Goal: Task Accomplishment & Management: Use online tool/utility

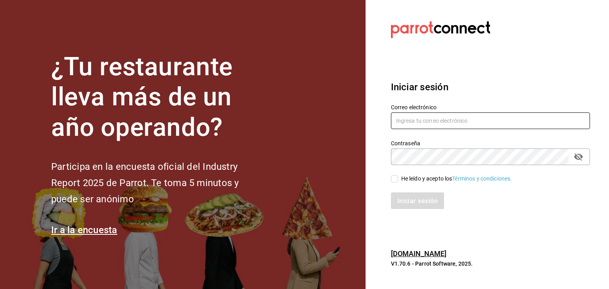
click at [432, 126] on input "text" at bounding box center [490, 121] width 199 height 17
type input "[EMAIL_ADDRESS][PERSON_NAME][DOMAIN_NAME]"
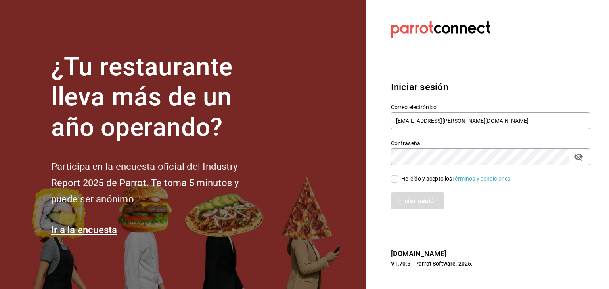
click at [398, 174] on div "He leído y acepto los Términos y condiciones." at bounding box center [485, 174] width 209 height 18
click at [396, 177] on input "He leído y acepto los Términos y condiciones." at bounding box center [394, 179] width 7 height 7
checkbox input "true"
click at [419, 200] on font "Iniciar sesión" at bounding box center [418, 201] width 40 height 8
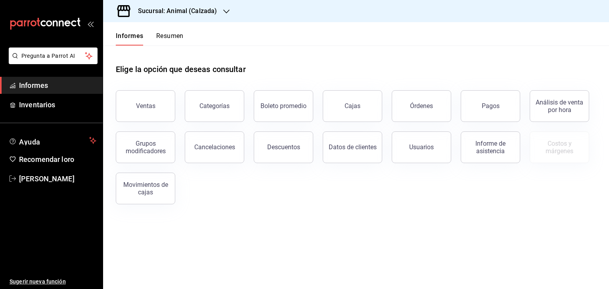
click at [219, 8] on div "Sucursal: Animal (Calzada)" at bounding box center [170, 11] width 123 height 22
click at [177, 47] on div "Mochomos (Metepec)" at bounding box center [162, 52] width 119 height 18
click at [155, 95] on button "Ventas" at bounding box center [145, 106] width 59 height 32
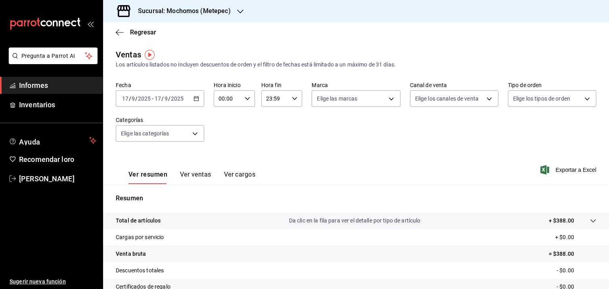
click at [195, 97] on \(Stroke\) "button" at bounding box center [196, 99] width 5 height 4
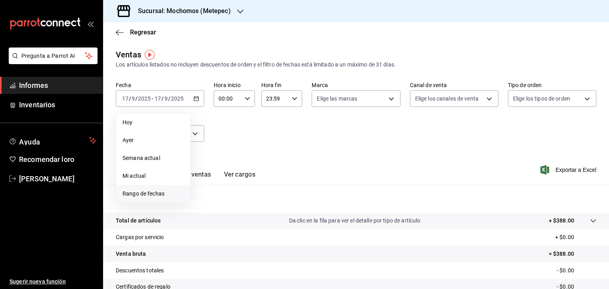
click at [154, 195] on font "Rango de fechas" at bounding box center [144, 194] width 42 height 6
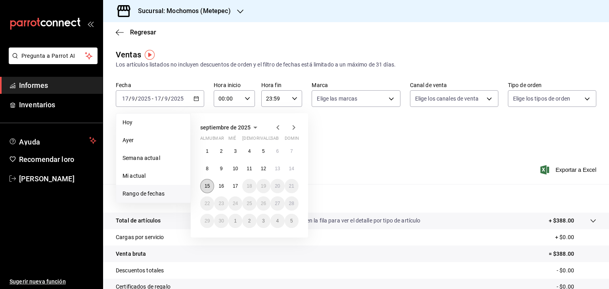
click at [207, 187] on font "15" at bounding box center [207, 187] width 5 height 6
click at [241, 189] on button "17" at bounding box center [235, 186] width 14 height 14
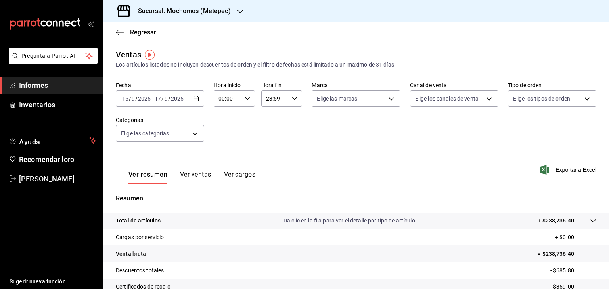
click at [251, 99] on div "00:00 Hora inicio" at bounding box center [234, 98] width 41 height 17
click at [226, 145] on span "05" at bounding box center [223, 142] width 8 height 6
type input "05:00"
click at [275, 136] on div at bounding box center [304, 144] width 609 height 289
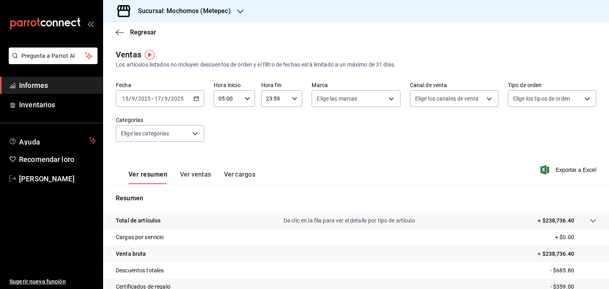
click at [286, 102] on div "23:59 Hora fin" at bounding box center [281, 98] width 41 height 17
click at [268, 121] on button "05" at bounding box center [269, 125] width 17 height 16
click at [291, 118] on font "00" at bounding box center [290, 119] width 6 height 6
type input "05:00"
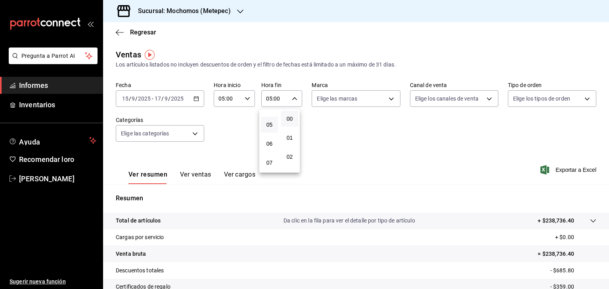
click at [379, 140] on div at bounding box center [304, 144] width 609 height 289
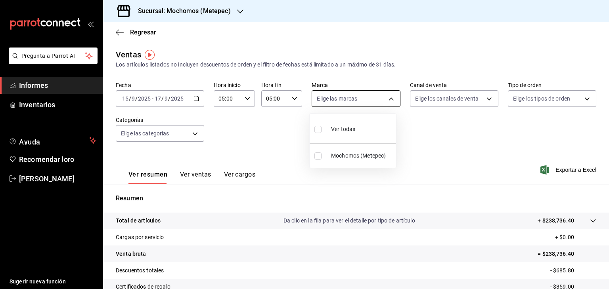
click at [383, 101] on body "Pregunta a Parrot AI Informes Inventarios Ayuda Recomendar loro Cristian Mercad…" at bounding box center [304, 144] width 609 height 289
click at [347, 128] on font "Ver todas" at bounding box center [343, 129] width 24 height 6
type input "2365f74e-aa6b-4392-bdf2-72765591bddf"
checkbox input "true"
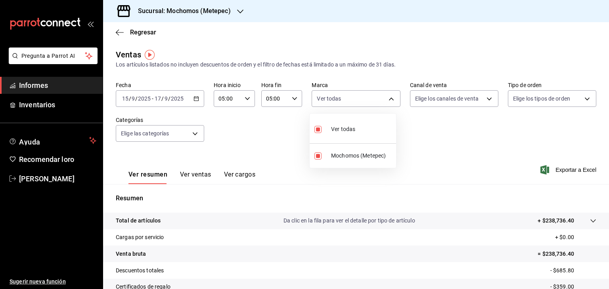
click at [461, 92] on div at bounding box center [304, 144] width 609 height 289
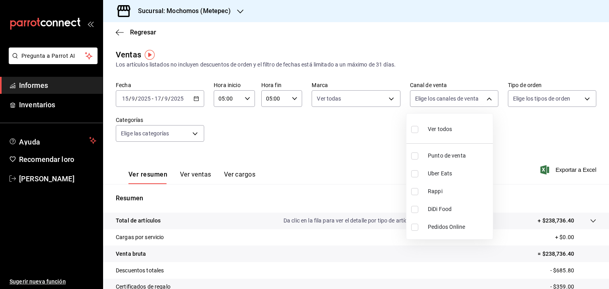
click at [461, 92] on body "Pregunta a Parrot AI Informes Inventarios Ayuda Recomendar loro Cristian Mercad…" at bounding box center [304, 144] width 609 height 289
click at [430, 126] on font "Ver todos" at bounding box center [440, 129] width 24 height 6
type input "PARROT,UBER_EATS,RAPPI,DIDI_FOOD,ONLINE"
checkbox input "true"
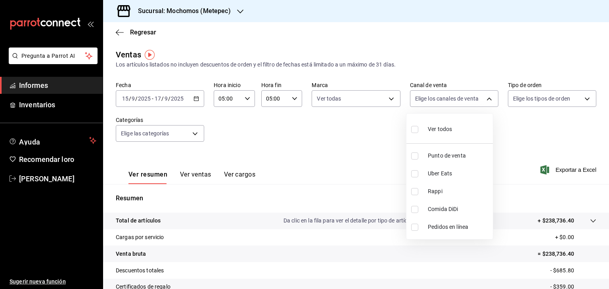
checkbox input "true"
click at [525, 103] on div at bounding box center [304, 144] width 609 height 289
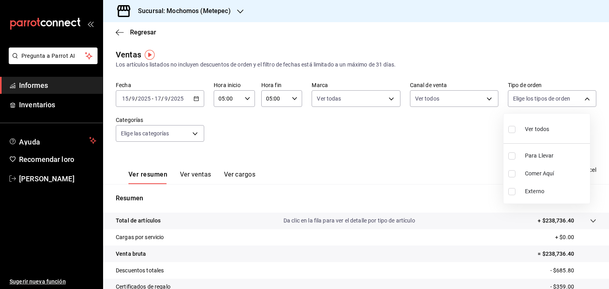
click at [525, 103] on body "Pregunta a Parrot AI Informes Inventarios Ayuda Recomendar loro Cristian Mercad…" at bounding box center [304, 144] width 609 height 289
click at [519, 128] on div "Ver todos" at bounding box center [528, 128] width 41 height 17
type input "3a236ed8-2e24-47ca-8e59-ead494492482,da8509e8-5fca-4f62-958e-973104937870,EXTER…"
checkbox input "true"
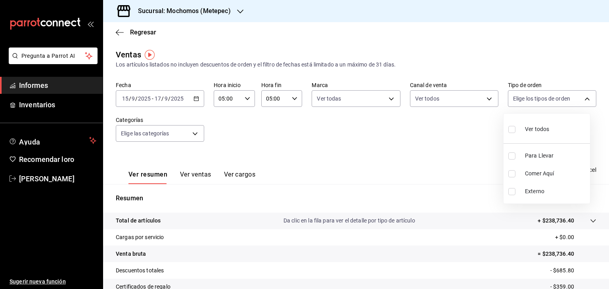
checkbox input "true"
click at [184, 144] on div at bounding box center [304, 144] width 609 height 289
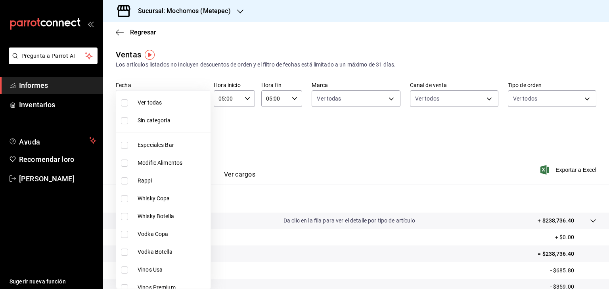
click at [179, 138] on body "Pregunta a Parrot AI Informes Inventarios Ayuda Recomendar loro Cristian Mercad…" at bounding box center [304, 144] width 609 height 289
click at [146, 106] on span "Ver todas" at bounding box center [195, 103] width 115 height 8
type input "c9cbc288-c827-488d-81f5-370afefb1912,46081463-7037-4dd2-a9ab-e56ff6a8fa7c,bf958…"
checkbox input "true"
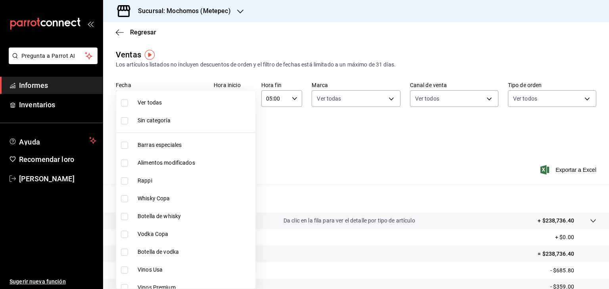
checkbox input "true"
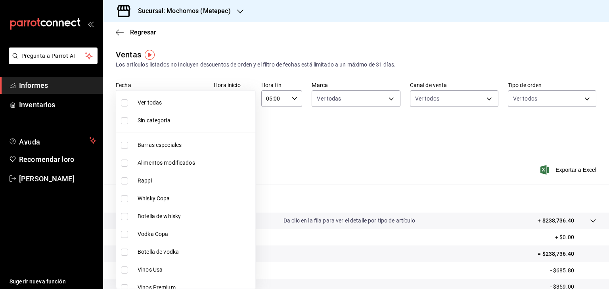
checkbox input "true"
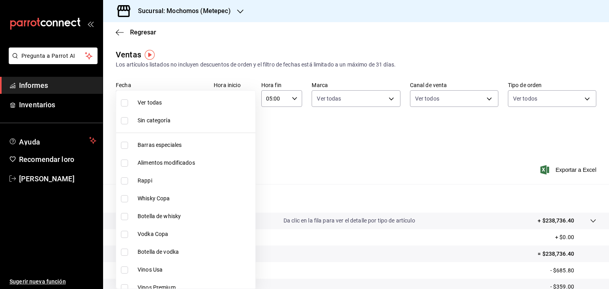
checkbox input "true"
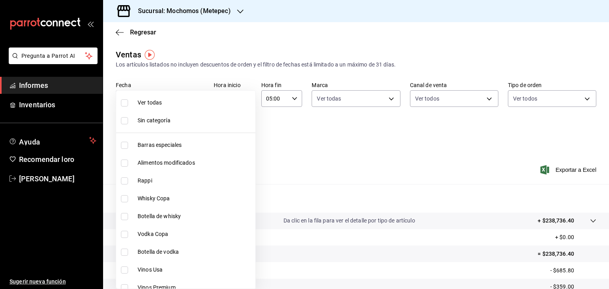
checkbox input "true"
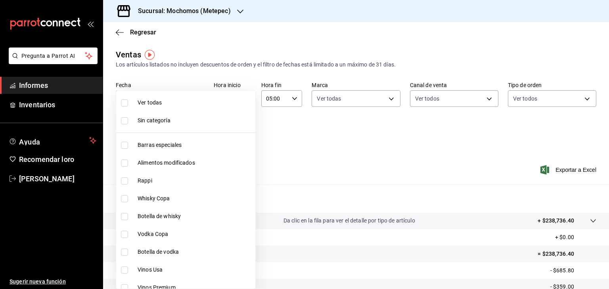
checkbox input "true"
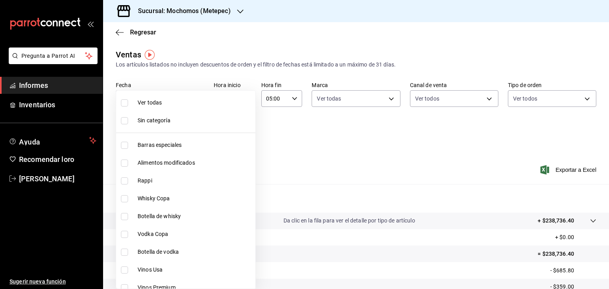
checkbox input "true"
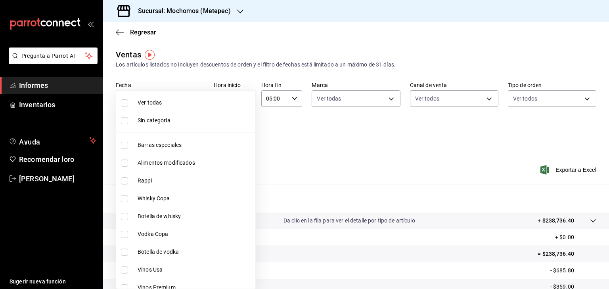
checkbox input "true"
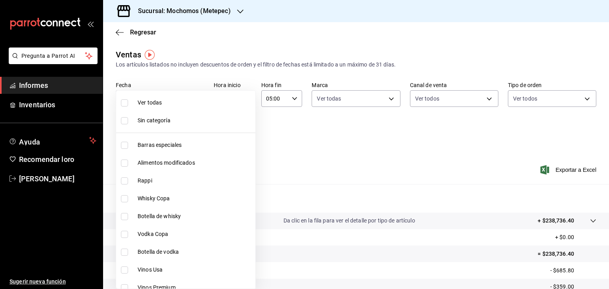
checkbox input "true"
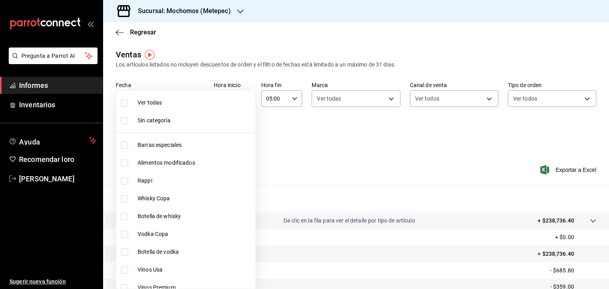
checkbox input "true"
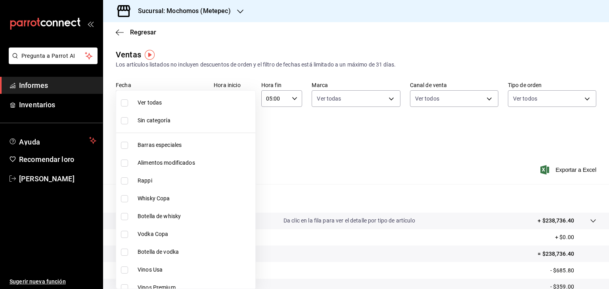
checkbox input "true"
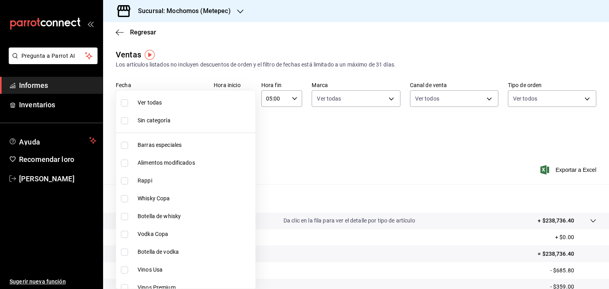
checkbox input "true"
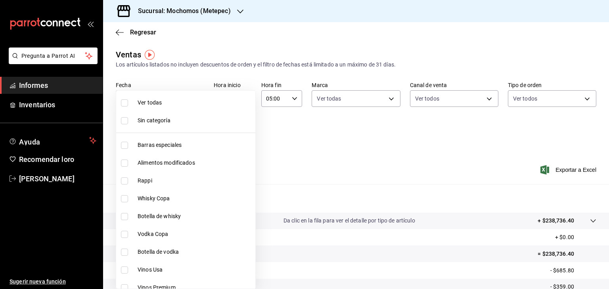
checkbox input "true"
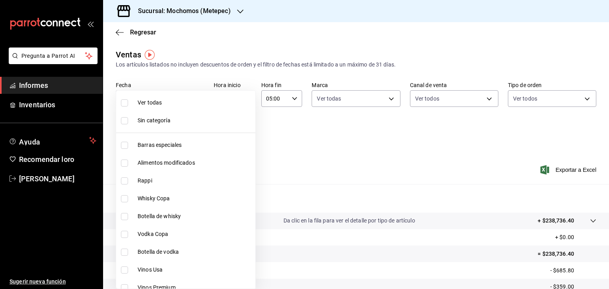
checkbox input "true"
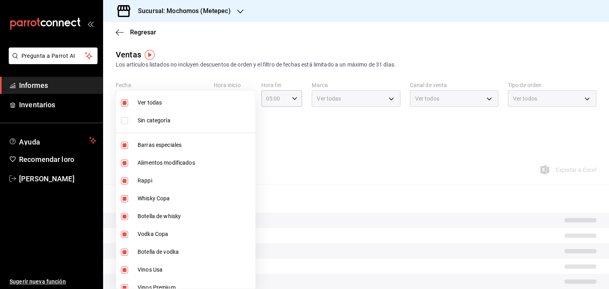
click at [289, 148] on div at bounding box center [304, 144] width 609 height 289
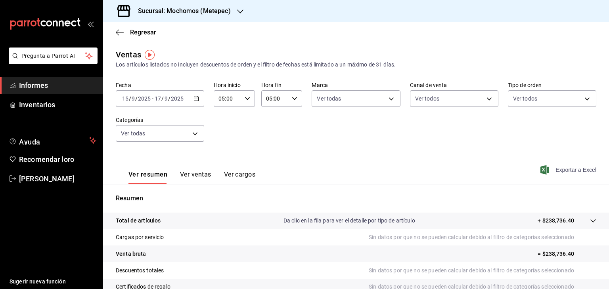
click at [561, 170] on font "Exportar a Excel" at bounding box center [575, 170] width 41 height 6
